Goal: Navigation & Orientation: Find specific page/section

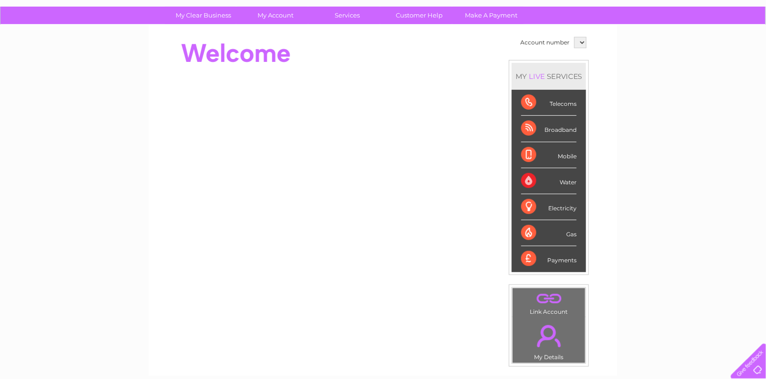
scroll to position [63, 0]
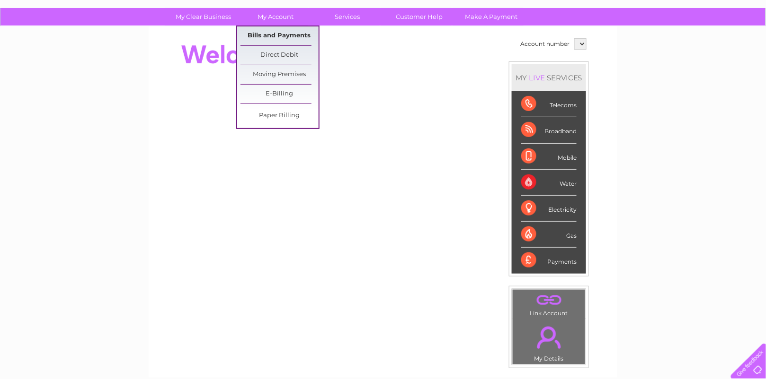
click at [282, 33] on link "Bills and Payments" at bounding box center [279, 35] width 78 height 19
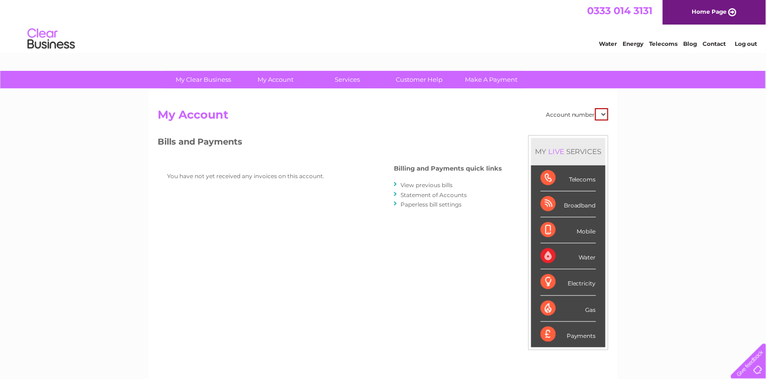
click at [407, 185] on link "View previous bills" at bounding box center [426, 185] width 52 height 7
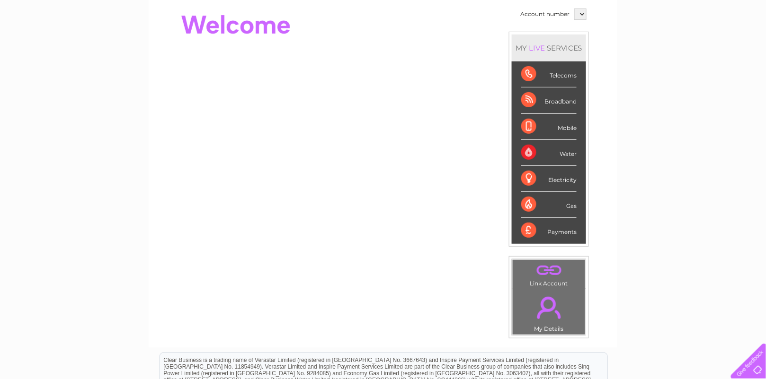
scroll to position [126, 0]
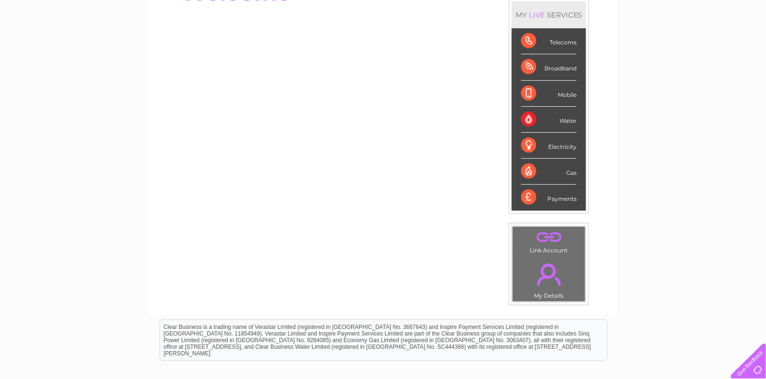
click at [567, 276] on link "." at bounding box center [549, 274] width 68 height 33
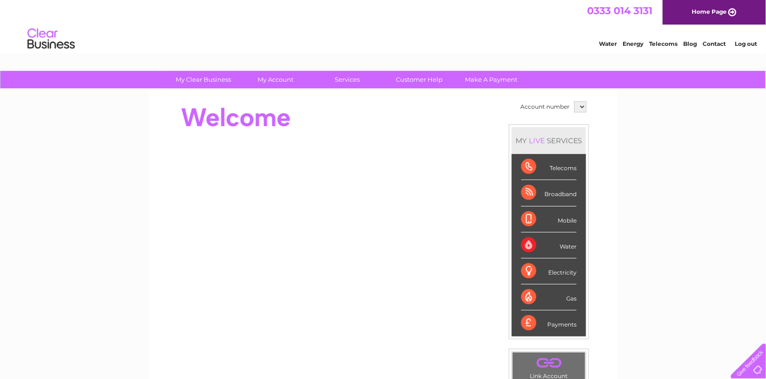
click at [695, 9] on link "Home Page" at bounding box center [713, 12] width 103 height 25
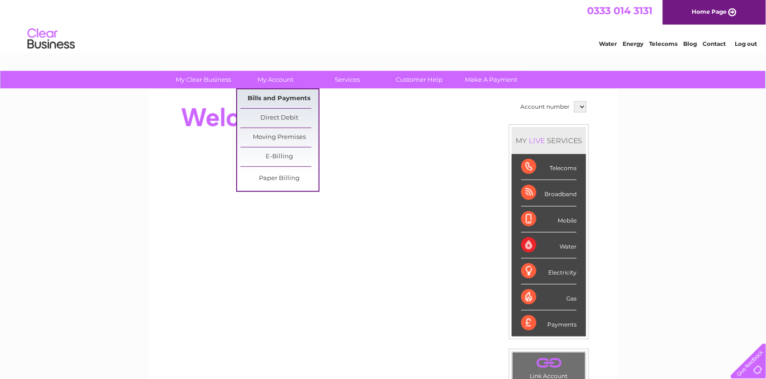
click at [289, 105] on link "Bills and Payments" at bounding box center [279, 98] width 78 height 19
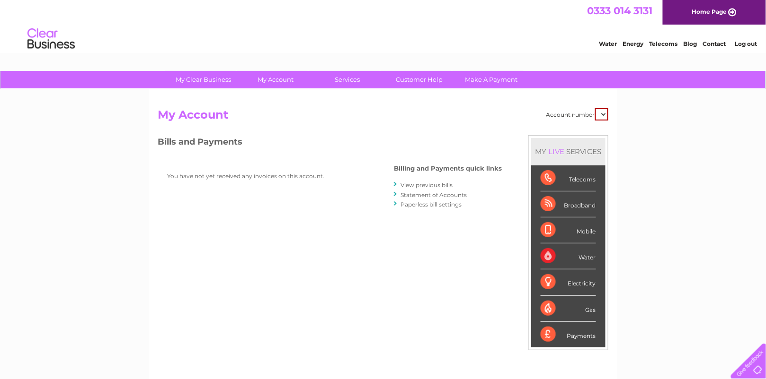
click at [696, 10] on link "Home Page" at bounding box center [713, 12] width 103 height 25
